Goal: Task Accomplishment & Management: Complete application form

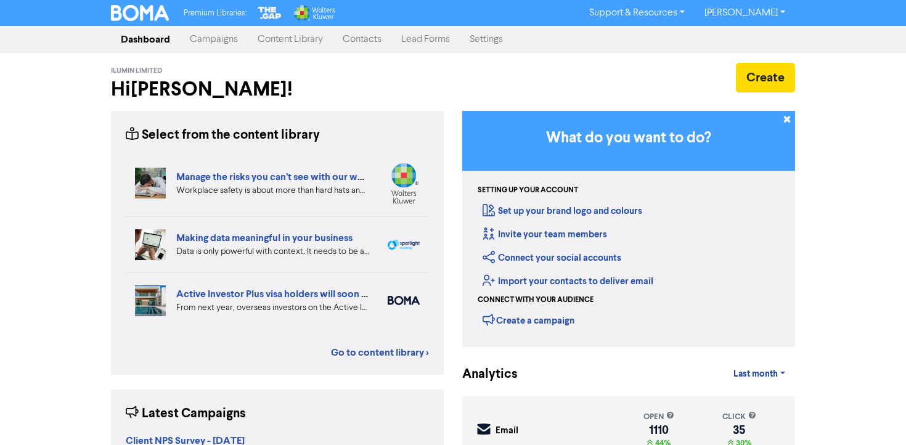
click at [359, 35] on link "Contacts" at bounding box center [362, 39] width 59 height 25
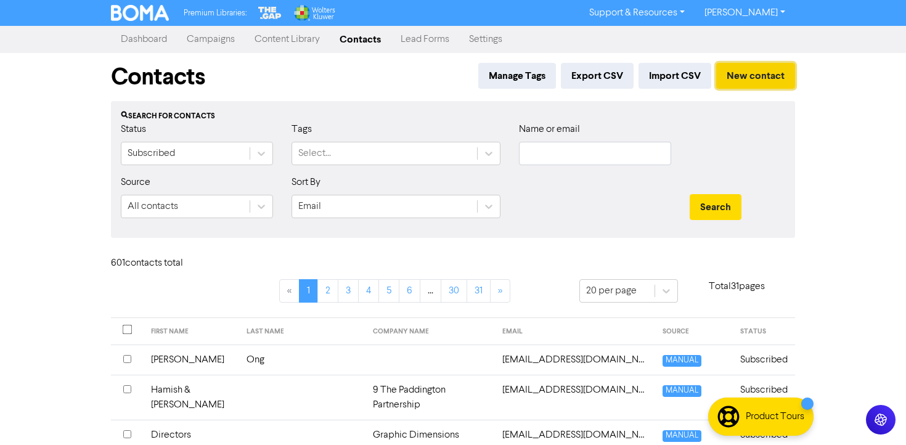
click at [753, 77] on button "New contact" at bounding box center [755, 76] width 79 height 26
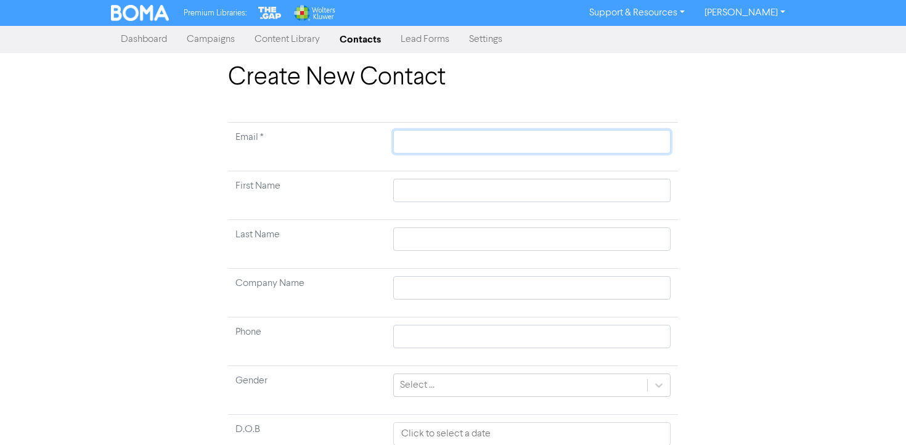
click at [440, 141] on input "text" at bounding box center [531, 141] width 277 height 23
type input "j"
type input "je"
type input "jen"
type input "jenn"
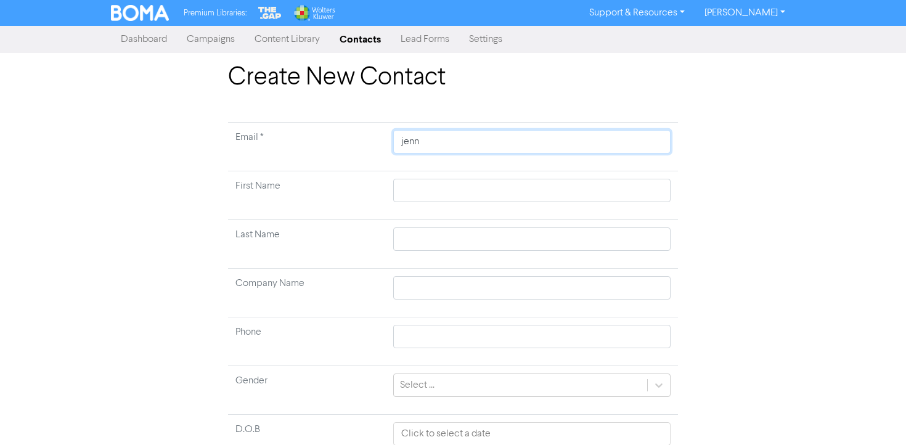
type input "[PERSON_NAME]"
type input "[PERSON_NAME]@"
type input "[PERSON_NAME]"
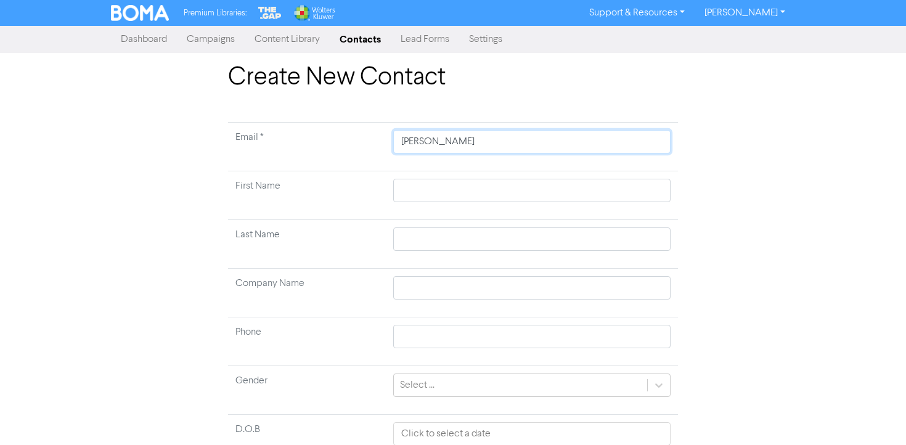
type input "[PERSON_NAME]"
type input "[PERSON_NAME]@"
type input "[PERSON_NAME]"
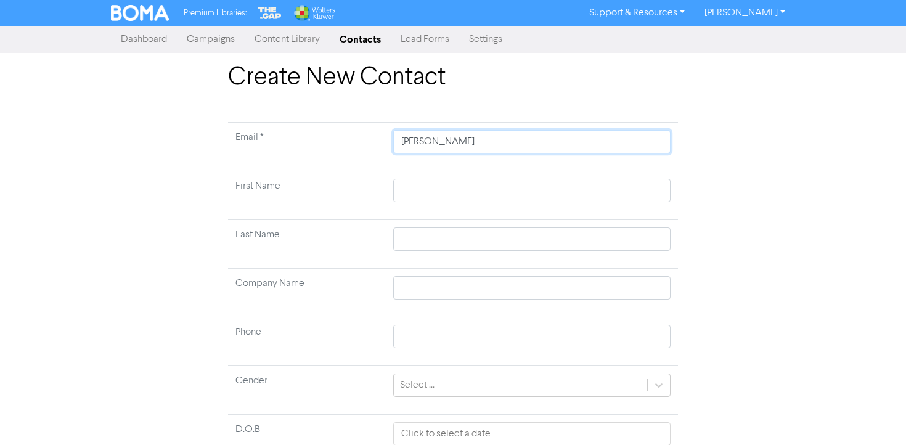
type input "[PERSON_NAME]"
type input "[PERSON_NAME]."
type input "[PERSON_NAME]. c"
type input "[PERSON_NAME]. co"
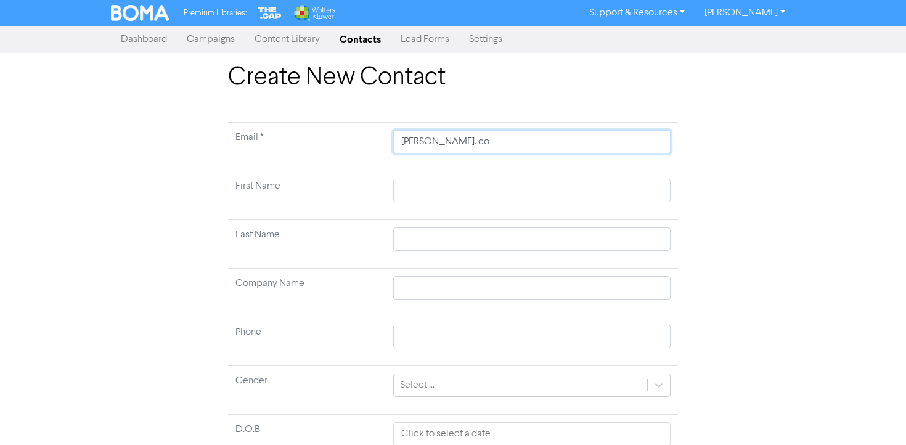
type input "[PERSON_NAME]. co."
type input "[PERSON_NAME]. co.n"
type input "[PERSON_NAME]. [DOMAIN_NAME]"
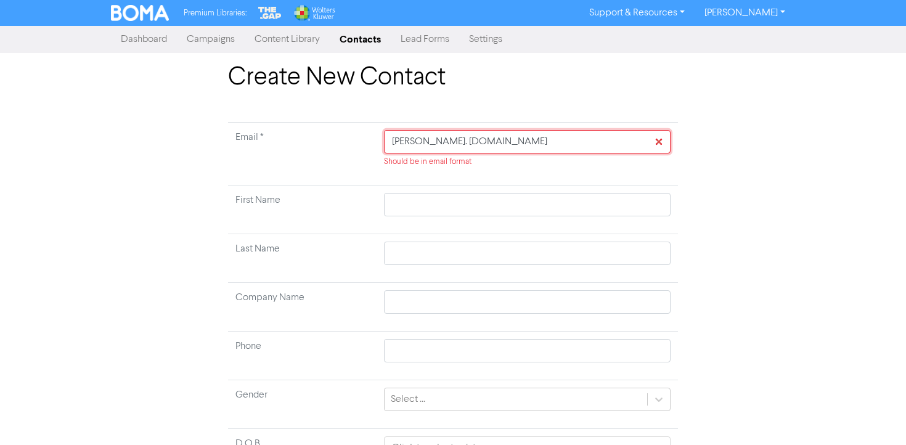
click at [483, 141] on input "[PERSON_NAME]. [DOMAIN_NAME]" at bounding box center [527, 141] width 287 height 23
type input "[PERSON_NAME][EMAIL_ADDRESS][DOMAIN_NAME]"
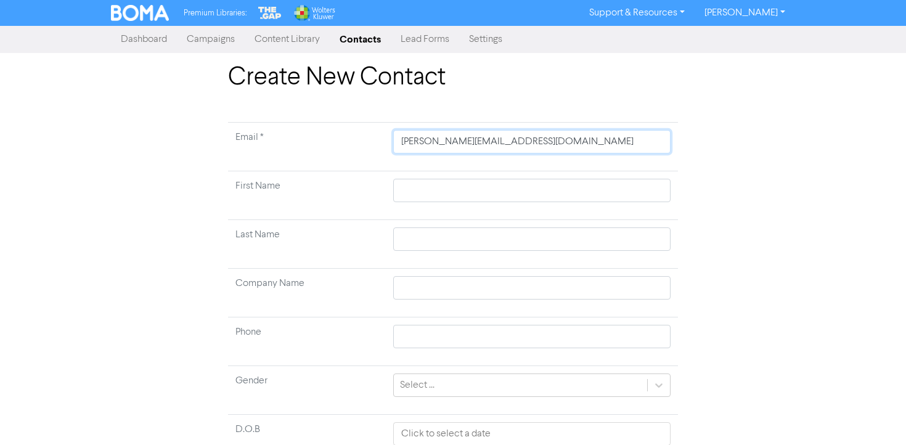
type input "[PERSON_NAME][EMAIL_ADDRESS][DOMAIN_NAME]"
click at [484, 190] on input "text" at bounding box center [531, 190] width 277 height 23
type input "J"
type input "Je"
type input "[PERSON_NAME]"
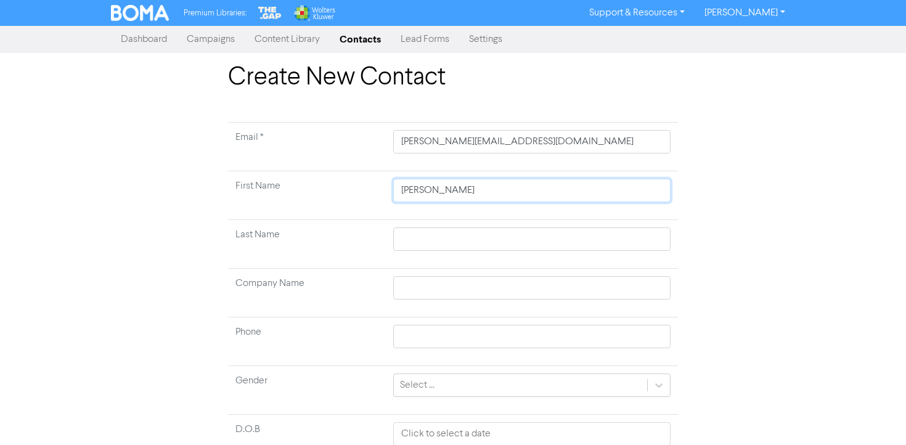
type input "Jenn"
type input "[PERSON_NAME]"
type input "F"
type input "Fo"
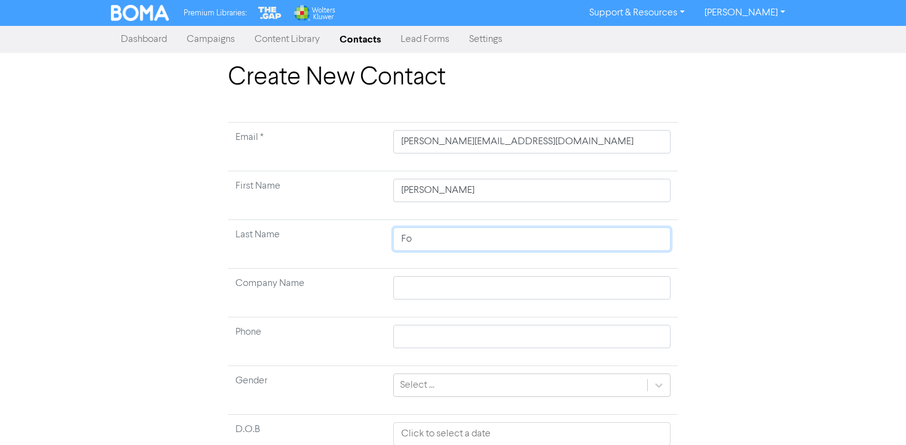
type input "For"
type input "Fort"
type input "For"
type input "Ford"
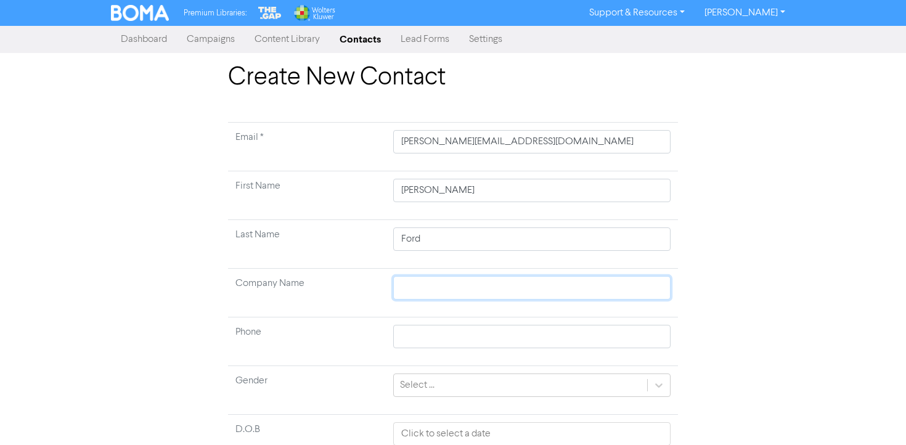
type input "B"
type input "BN"
type input "BNZ"
type input "0211908350"
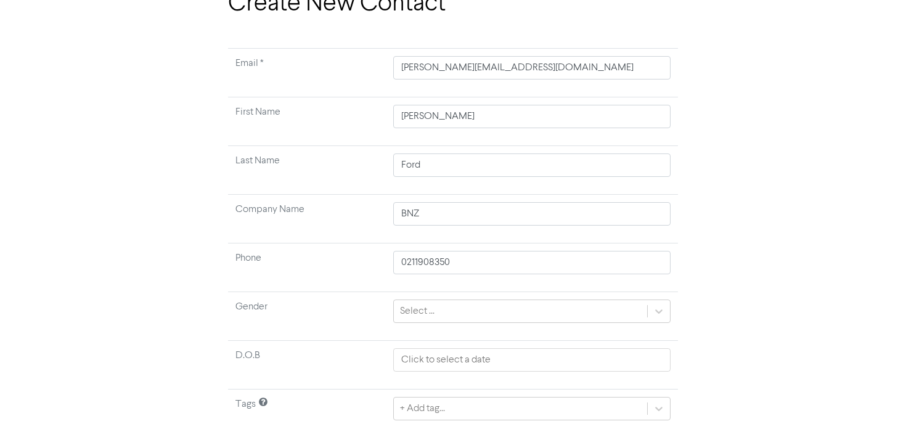
scroll to position [102, 0]
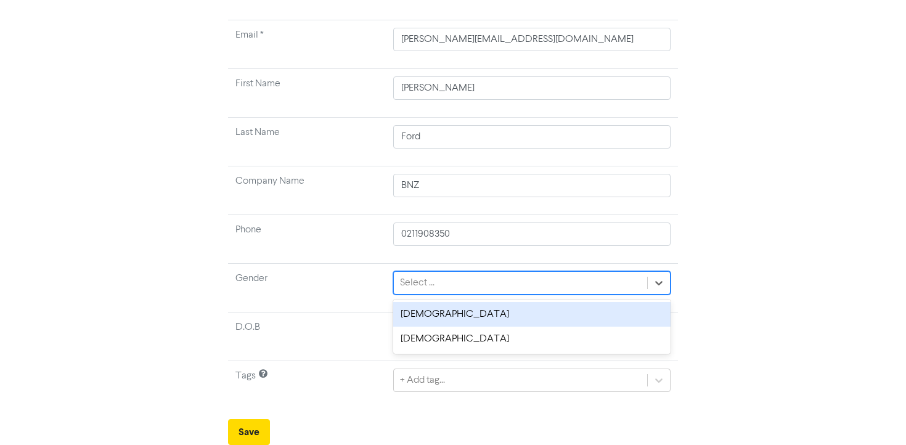
click at [473, 280] on div "Select ..." at bounding box center [520, 283] width 253 height 22
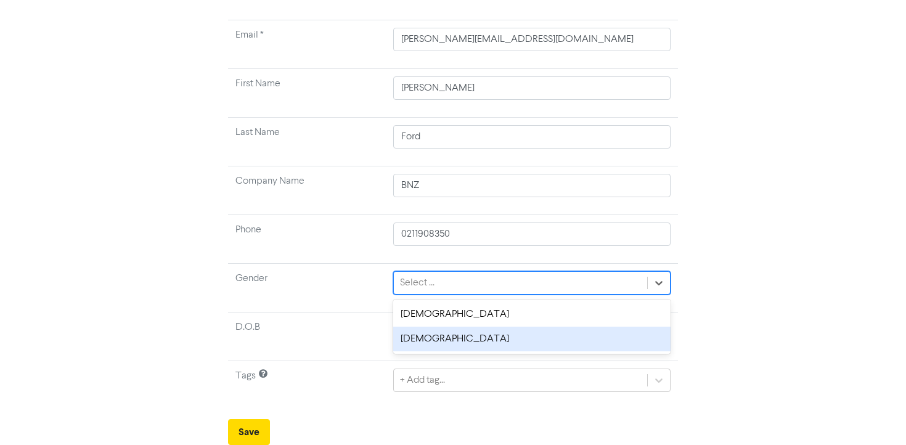
click at [448, 340] on div "[DEMOGRAPHIC_DATA]" at bounding box center [531, 339] width 277 height 25
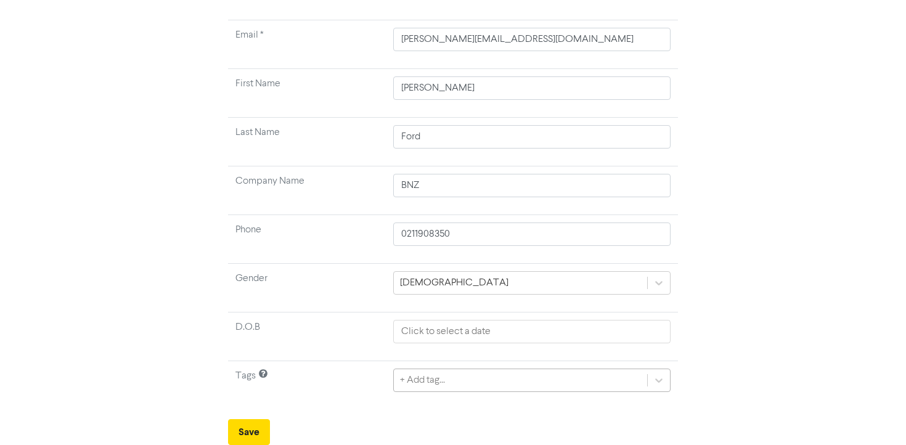
scroll to position [239, 0]
click at [460, 381] on div "+ Add tag..." at bounding box center [531, 380] width 277 height 23
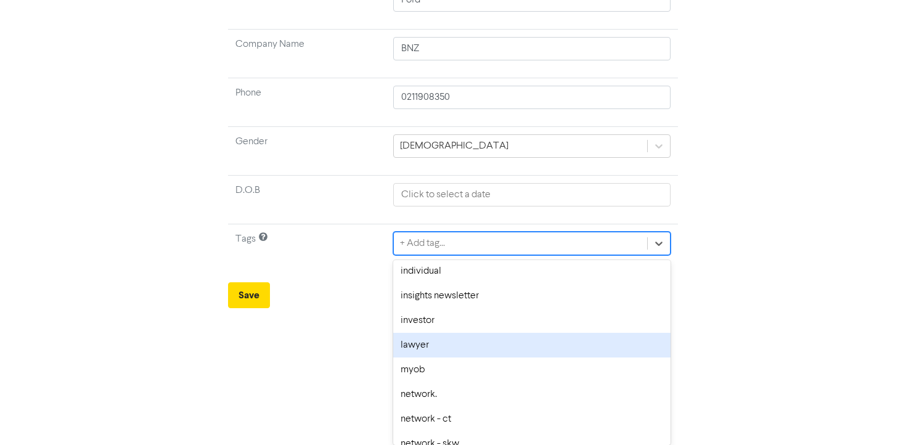
scroll to position [649, 0]
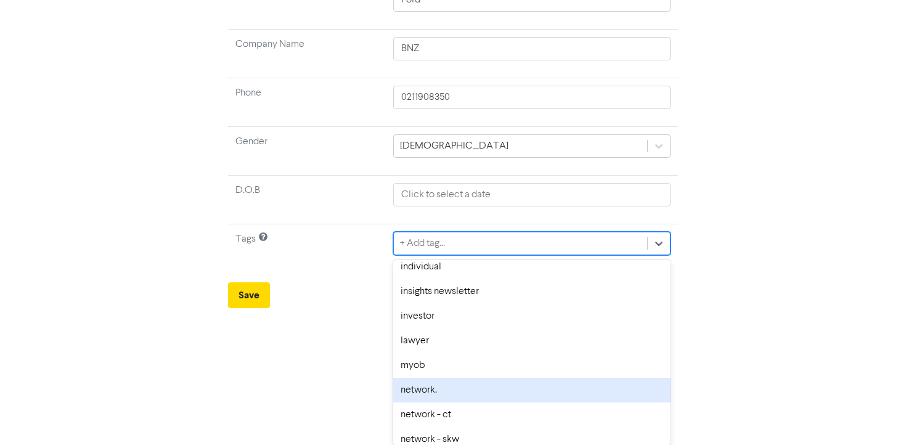
click at [447, 386] on div "network." at bounding box center [531, 390] width 277 height 25
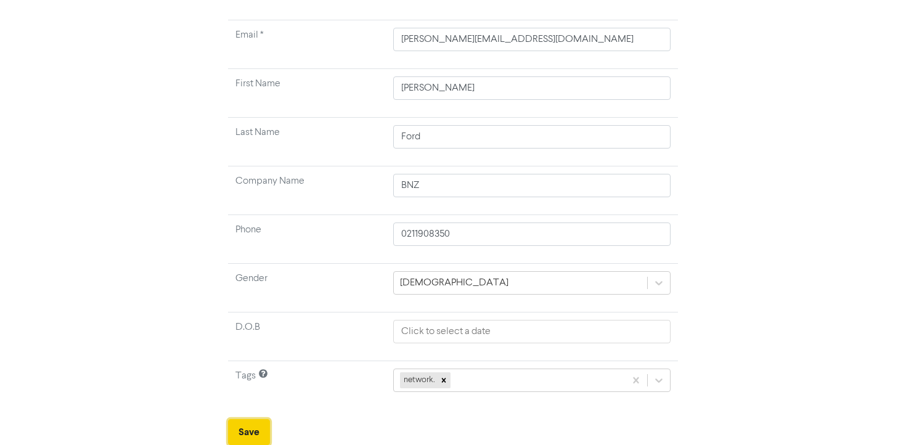
click at [243, 429] on button "Save" at bounding box center [249, 432] width 42 height 26
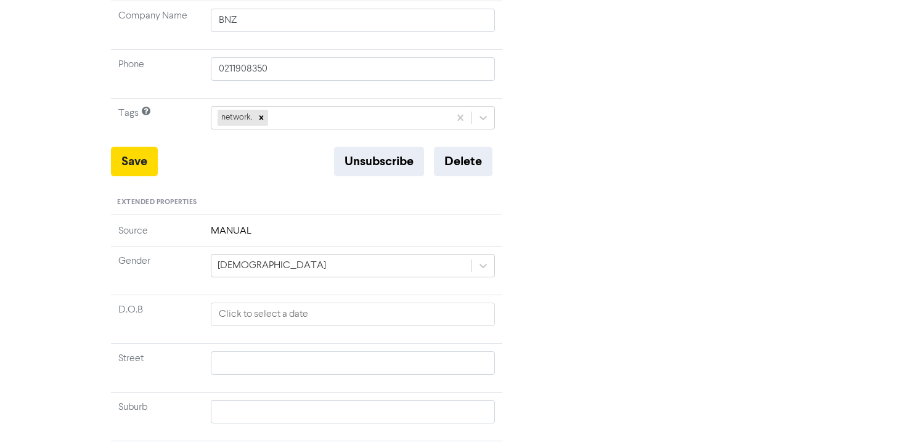
scroll to position [299, 0]
click at [134, 164] on button "Save" at bounding box center [134, 161] width 47 height 30
